Goal: Task Accomplishment & Management: Manage account settings

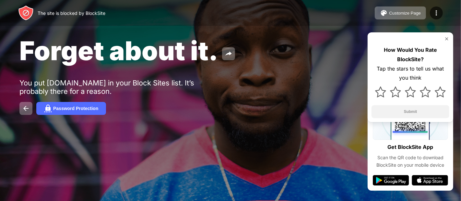
drag, startPoint x: 0, startPoint y: 0, endPoint x: 274, endPoint y: 61, distance: 280.4
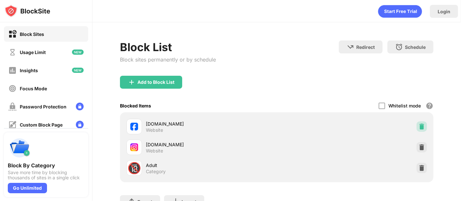
click at [418, 126] on img at bounding box center [421, 127] width 6 height 6
